Goal: Information Seeking & Learning: Learn about a topic

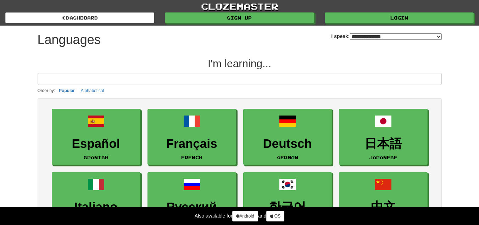
select select "*******"
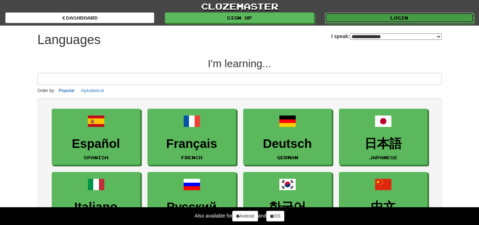
click at [381, 19] on link "Login" at bounding box center [399, 17] width 149 height 11
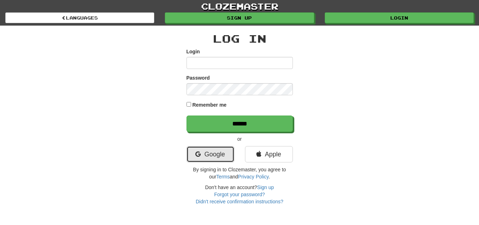
click at [210, 154] on link "Google" at bounding box center [211, 154] width 48 height 16
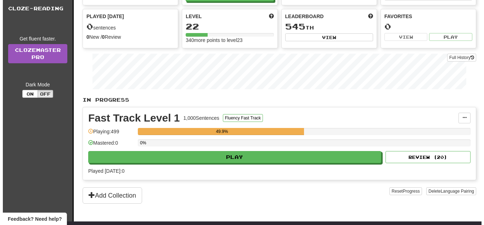
scroll to position [71, 0]
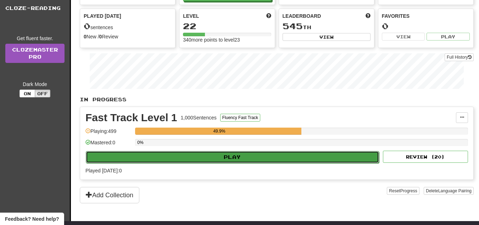
click at [222, 156] on button "Play" at bounding box center [232, 157] width 293 height 12
select select "**"
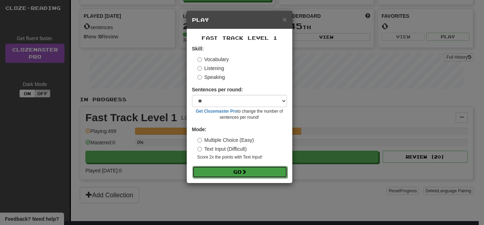
click at [238, 173] on button "Go" at bounding box center [240, 172] width 95 height 12
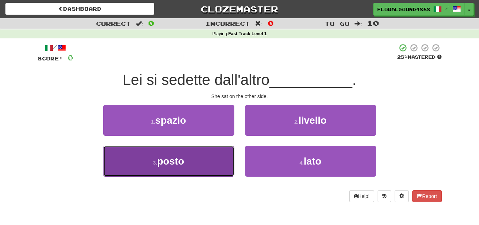
click at [203, 163] on button "3 . posto" at bounding box center [168, 160] width 131 height 31
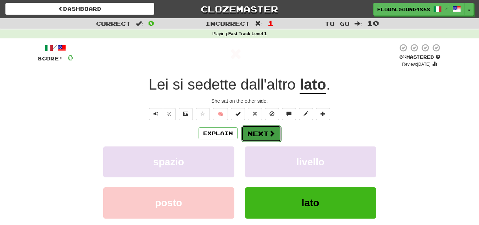
click at [256, 129] on button "Next" at bounding box center [262, 133] width 40 height 16
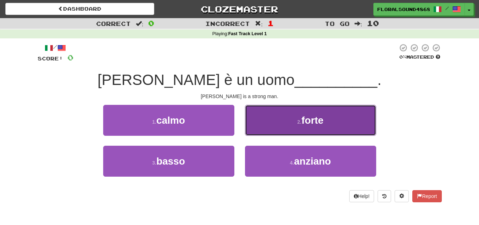
click at [265, 127] on button "2 . forte" at bounding box center [310, 120] width 131 height 31
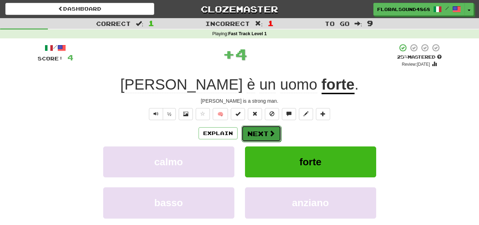
click at [248, 132] on button "Next" at bounding box center [262, 133] width 40 height 16
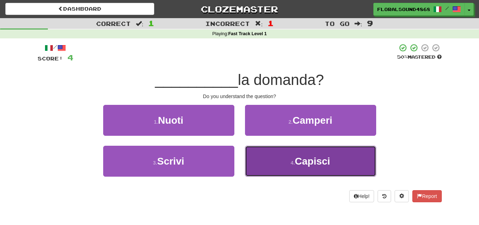
click at [278, 162] on button "4 . Capisci" at bounding box center [310, 160] width 131 height 31
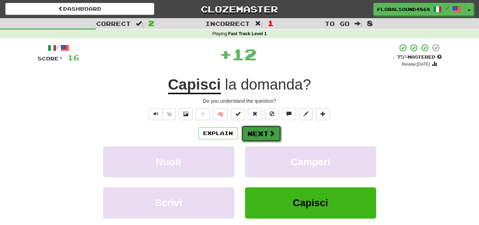
click at [264, 131] on button "Next" at bounding box center [262, 133] width 40 height 16
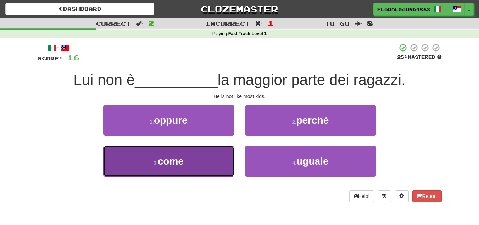
click at [217, 163] on button "3 . come" at bounding box center [168, 160] width 131 height 31
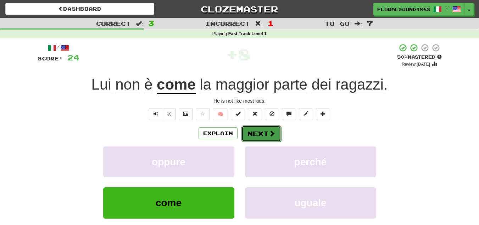
click at [260, 137] on button "Next" at bounding box center [262, 133] width 40 height 16
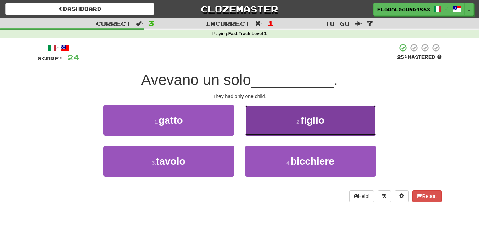
click at [280, 123] on button "2 . figlio" at bounding box center [310, 120] width 131 height 31
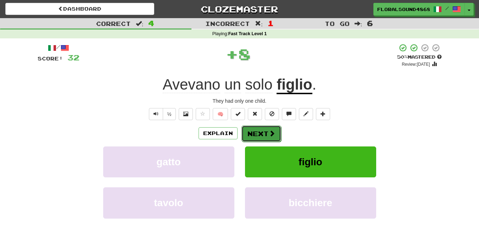
click at [254, 131] on button "Next" at bounding box center [262, 133] width 40 height 16
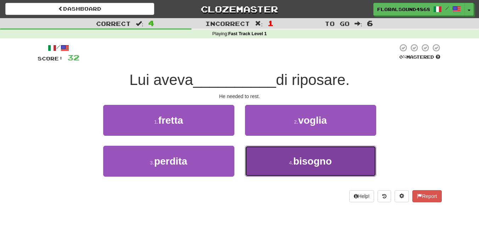
click at [293, 164] on small "4 ." at bounding box center [291, 163] width 4 height 6
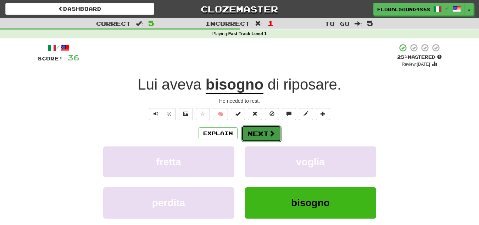
click at [254, 134] on button "Next" at bounding box center [262, 133] width 40 height 16
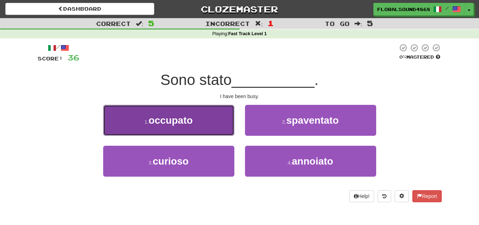
click at [213, 127] on button "1 . occupato" at bounding box center [168, 120] width 131 height 31
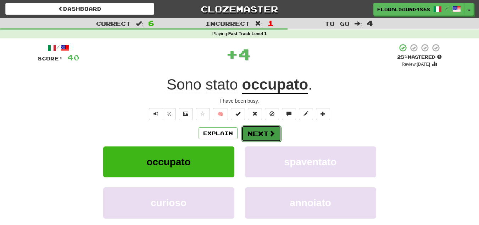
click at [257, 134] on button "Next" at bounding box center [262, 133] width 40 height 16
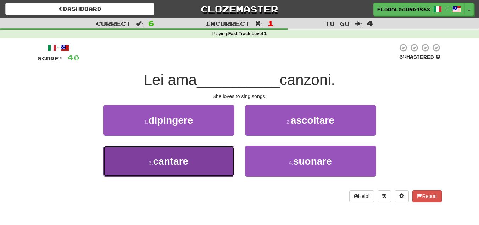
click at [222, 155] on button "3 . cantare" at bounding box center [168, 160] width 131 height 31
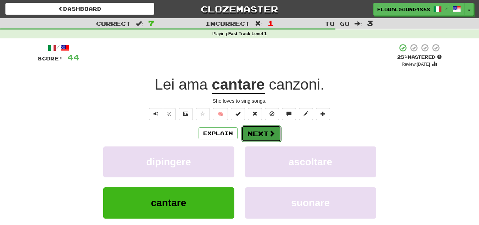
click at [256, 132] on button "Next" at bounding box center [262, 133] width 40 height 16
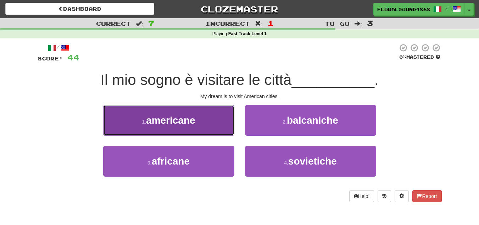
click at [199, 123] on button "1 . americane" at bounding box center [168, 120] width 131 height 31
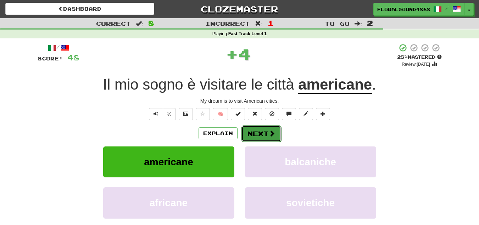
click at [259, 133] on button "Next" at bounding box center [262, 133] width 40 height 16
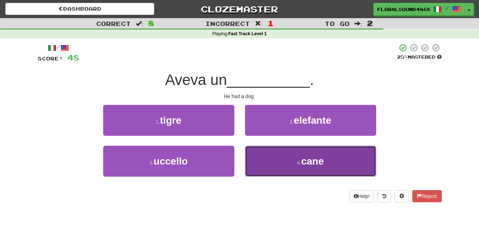
click at [280, 162] on button "4 . cane" at bounding box center [310, 160] width 131 height 31
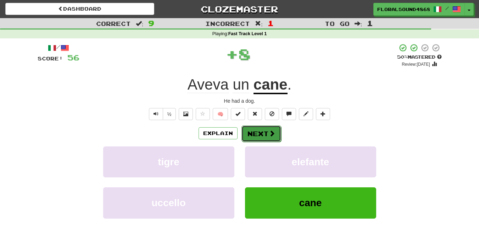
click at [259, 135] on button "Next" at bounding box center [262, 133] width 40 height 16
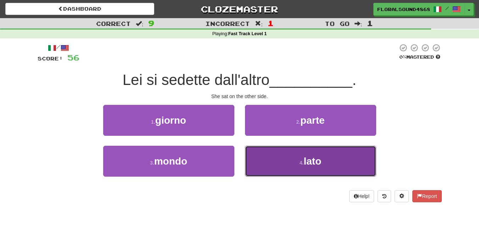
click at [287, 163] on button "4 . lato" at bounding box center [310, 160] width 131 height 31
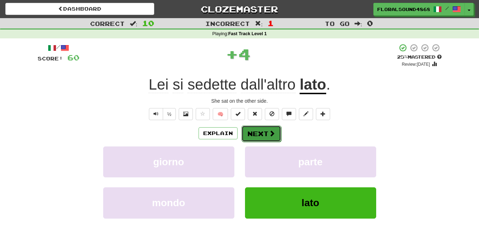
click at [267, 135] on button "Next" at bounding box center [262, 133] width 40 height 16
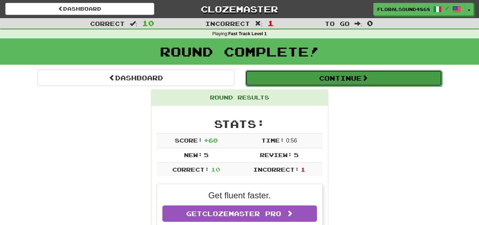
click at [393, 81] on button "Continue" at bounding box center [343, 78] width 197 height 16
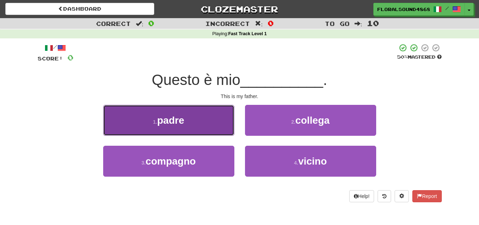
click at [198, 128] on button "1 . padre" at bounding box center [168, 120] width 131 height 31
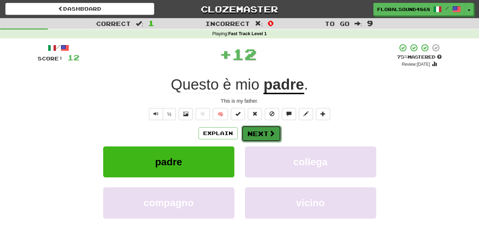
click at [255, 132] on button "Next" at bounding box center [262, 133] width 40 height 16
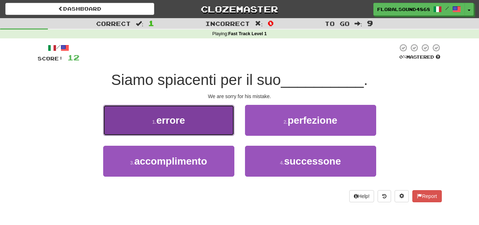
click at [201, 121] on button "1 . errore" at bounding box center [168, 120] width 131 height 31
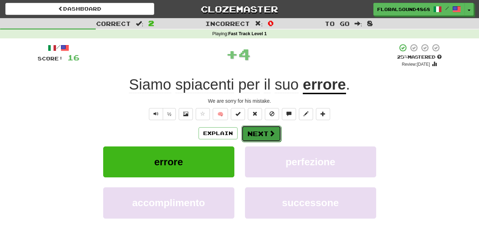
click at [255, 134] on button "Next" at bounding box center [262, 133] width 40 height 16
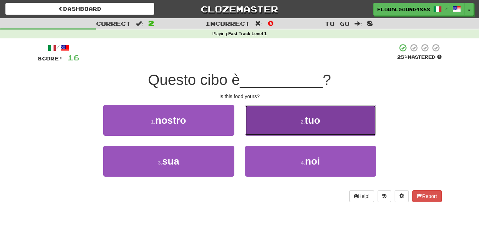
click at [285, 124] on button "2 . tuo" at bounding box center [310, 120] width 131 height 31
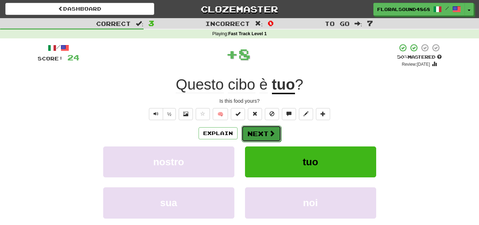
click at [266, 131] on button "Next" at bounding box center [262, 133] width 40 height 16
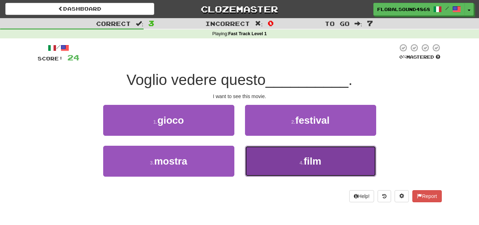
click at [298, 159] on button "4 . film" at bounding box center [310, 160] width 131 height 31
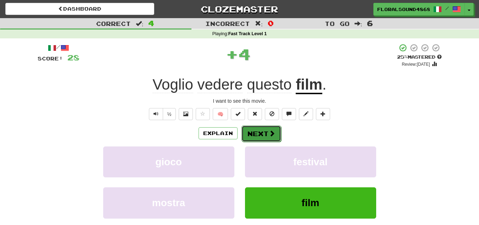
click at [264, 131] on button "Next" at bounding box center [262, 133] width 40 height 16
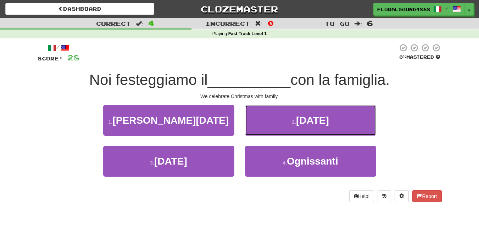
click at [264, 131] on button "2 . [DATE]" at bounding box center [310, 120] width 131 height 31
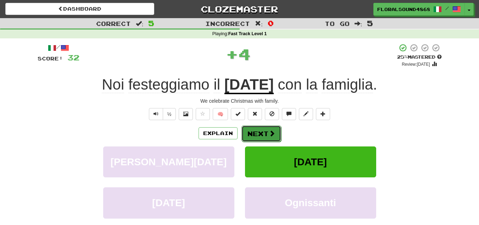
click at [263, 127] on button "Next" at bounding box center [262, 133] width 40 height 16
